Goal: Navigation & Orientation: Go to known website

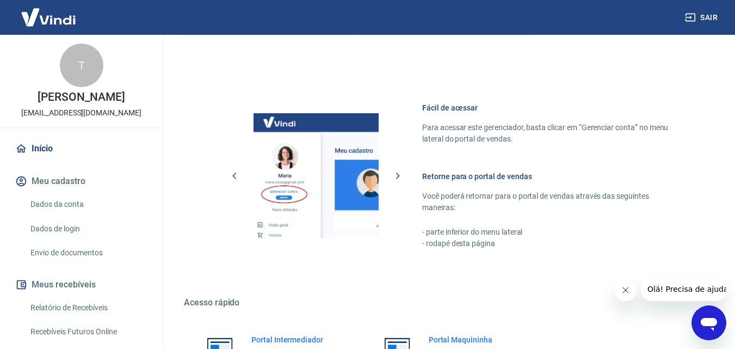
scroll to position [666, 0]
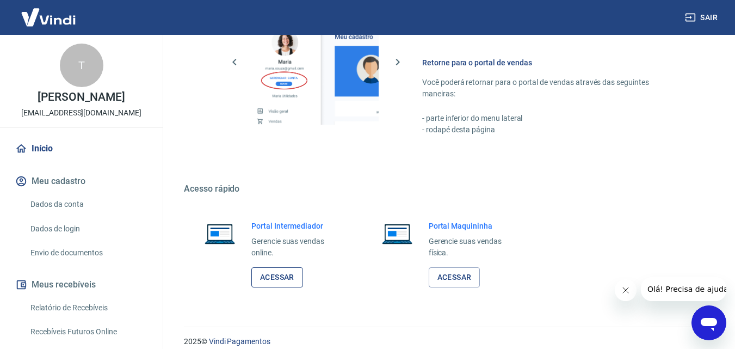
click at [288, 275] on link "Acessar" at bounding box center [277, 277] width 52 height 20
